Goal: Information Seeking & Learning: Learn about a topic

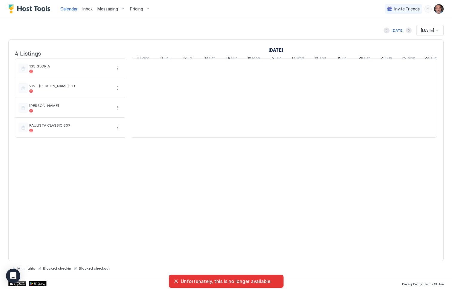
scroll to position [0, 332]
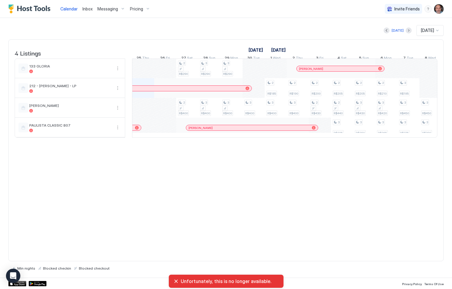
click at [136, 10] on span "Pricing" at bounding box center [136, 8] width 13 height 5
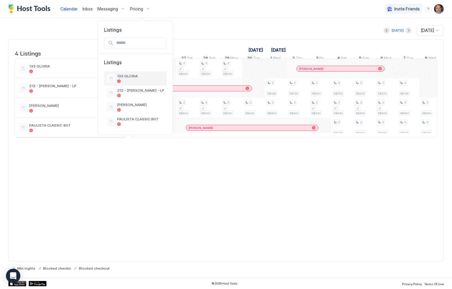
click at [129, 75] on span "133 GLORIA" at bounding box center [140, 76] width 47 height 4
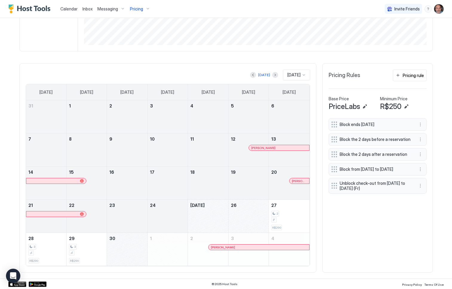
scroll to position [137, 0]
click at [133, 7] on span "Pricing" at bounding box center [136, 8] width 13 height 5
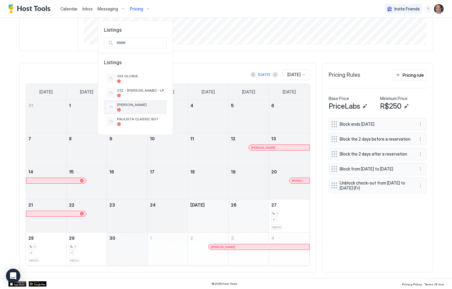
click at [127, 103] on span "[PERSON_NAME]" at bounding box center [140, 104] width 47 height 4
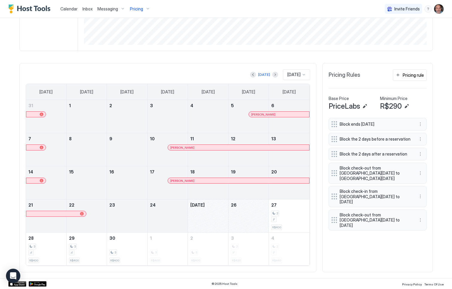
click at [372, 248] on div "Block ends [DATE] Block the 2 days before a reservation Block the 2 days after …" at bounding box center [377, 192] width 98 height 148
click at [375, 236] on div "Block ends [DATE] Block the 2 days before a reservation Block the 2 days after …" at bounding box center [377, 192] width 98 height 148
